Goal: Navigation & Orientation: Find specific page/section

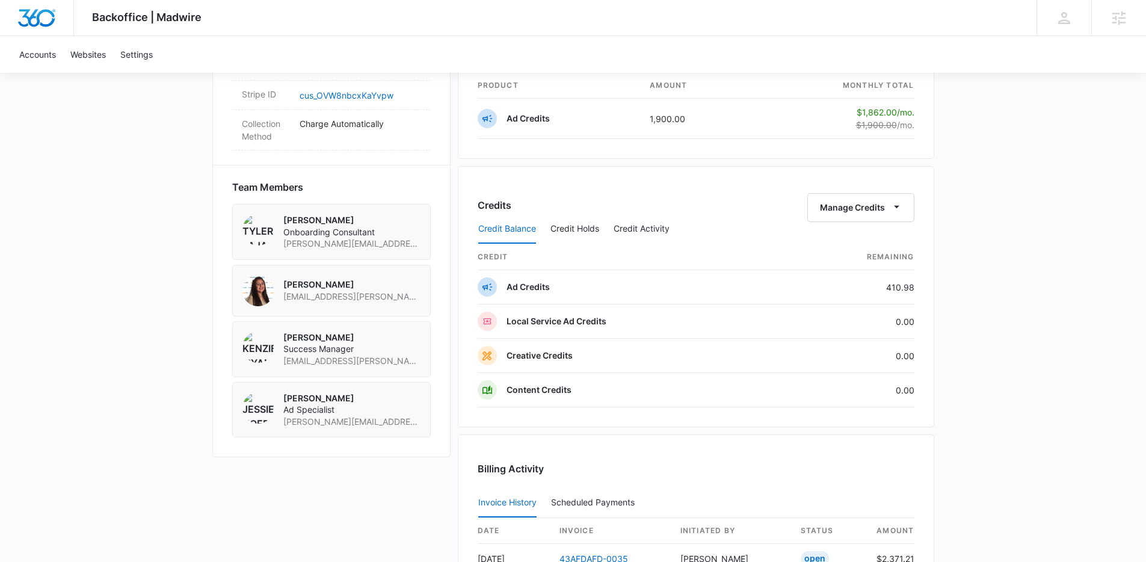
scroll to position [1141, 0]
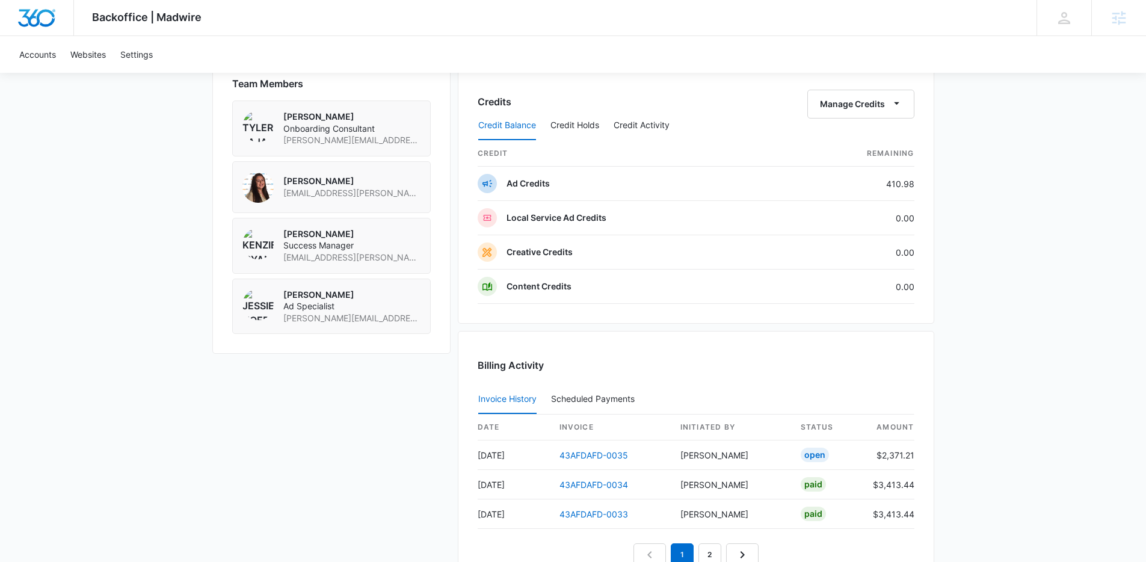
scroll to position [859, 0]
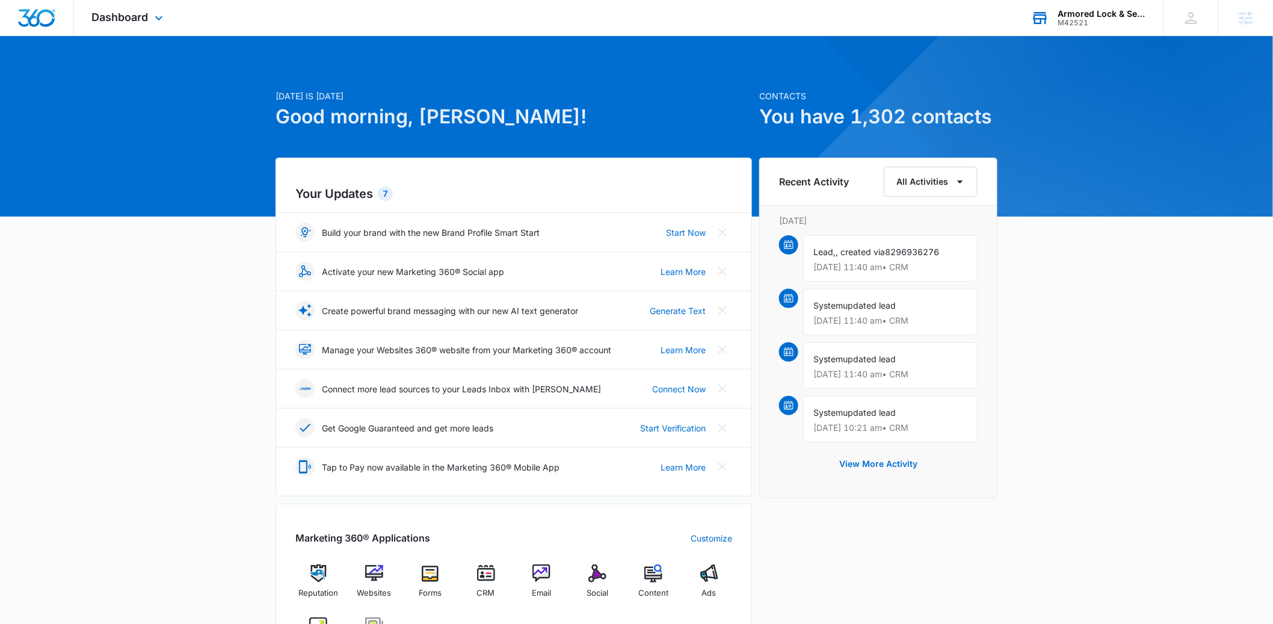
click at [1087, 12] on div "Armored Lock & Security, LLC" at bounding box center [1102, 14] width 88 height 10
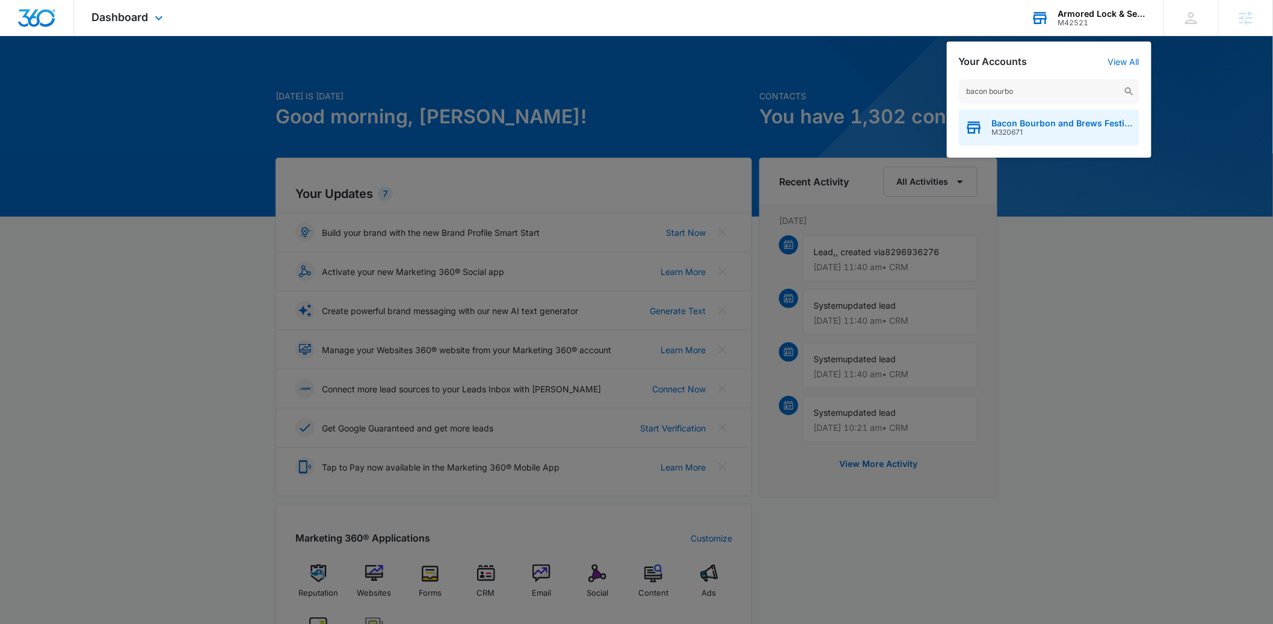
type input "bacon bourbo"
click at [992, 119] on span "Bacon Bourbon and Brews Festival" at bounding box center [1062, 123] width 141 height 10
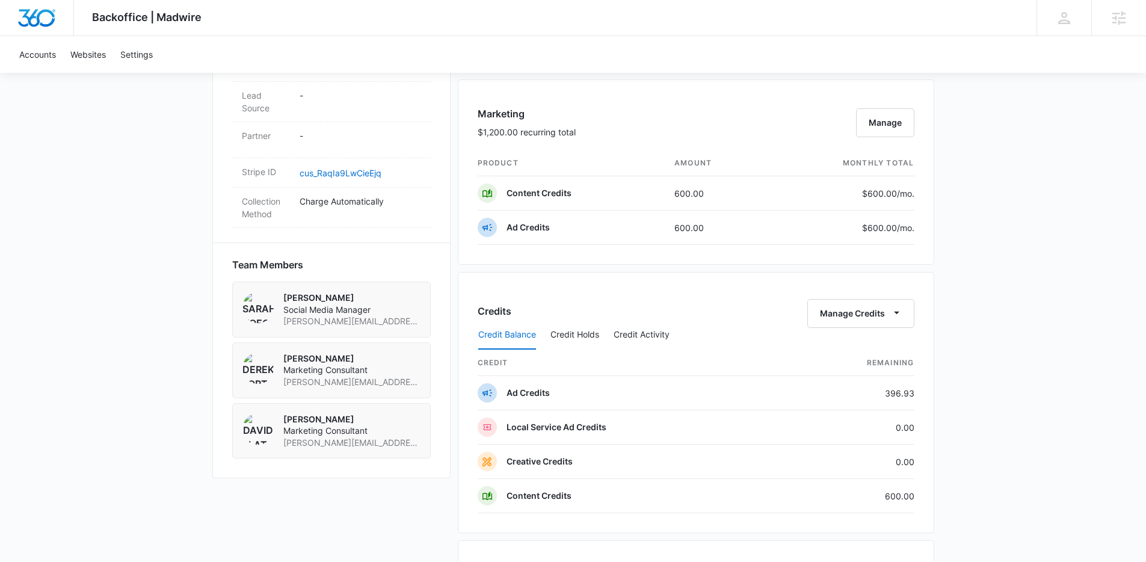
click at [1104, 321] on div "Backoffice | Madwire Apps Settings Kenzie Ryan kenzie.ryan@madwire.com My Profi…" at bounding box center [573, 135] width 1146 height 1655
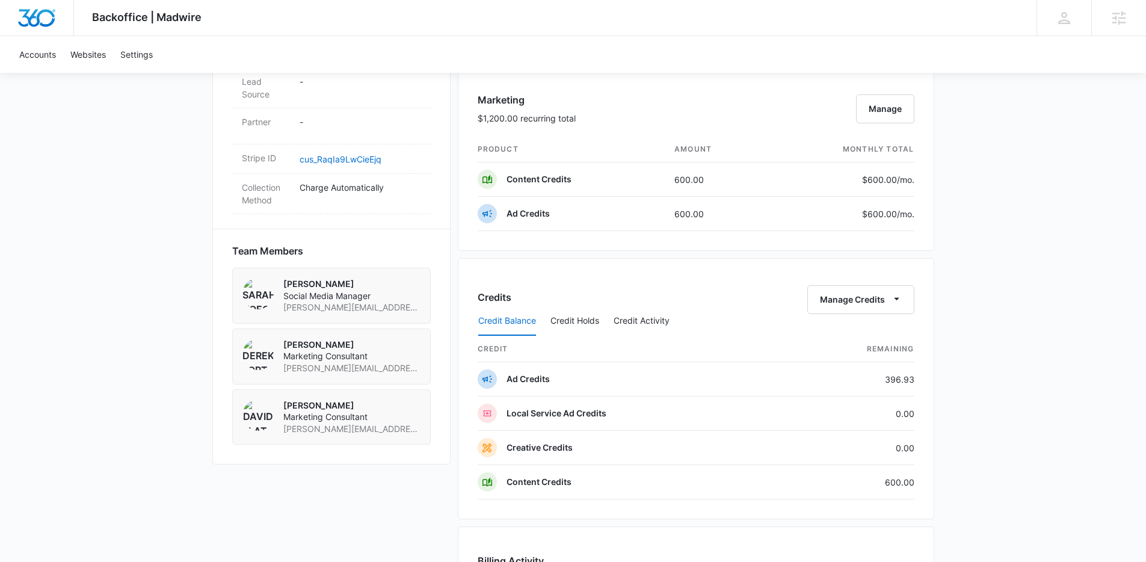
scroll to position [583, 0]
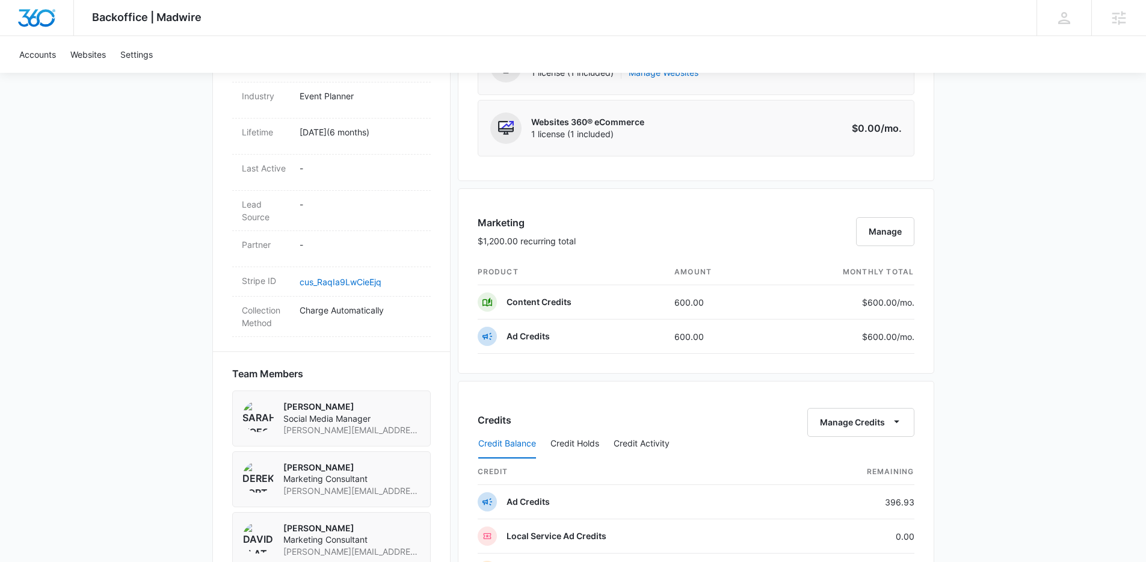
click at [1032, 304] on div "Backoffice | Madwire Apps Settings Kenzie Ryan kenzie.ryan@madwire.com My Profi…" at bounding box center [573, 244] width 1146 height 1655
click at [135, 254] on div "Backoffice | Madwire Apps Settings Kenzie Ryan kenzie.ryan@madwire.com My Profi…" at bounding box center [573, 244] width 1146 height 1655
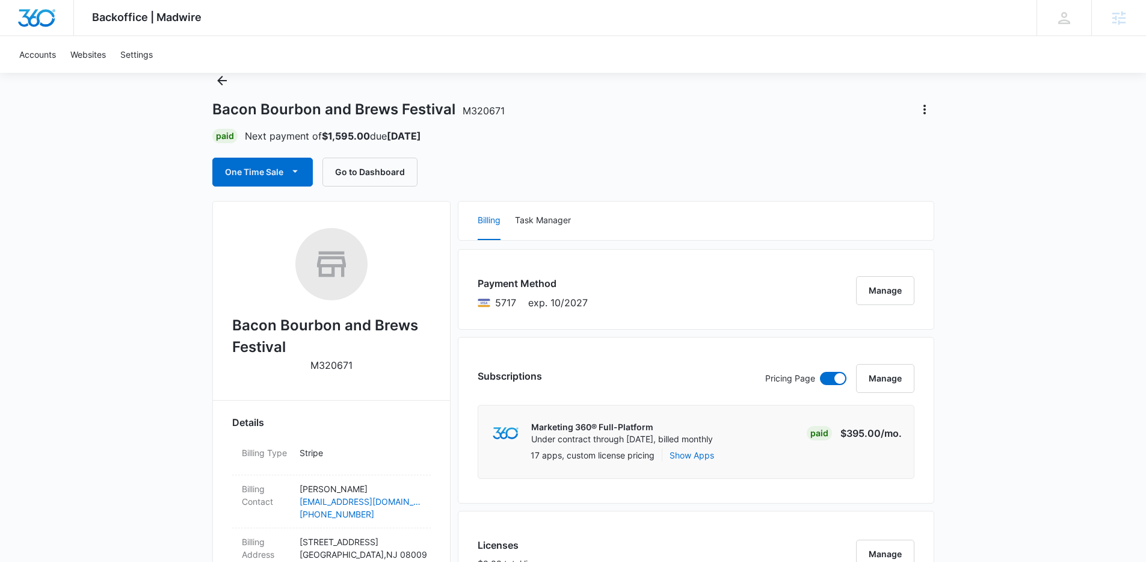
scroll to position [0, 0]
